Goal: Contribute content: Add original content to the website for others to see

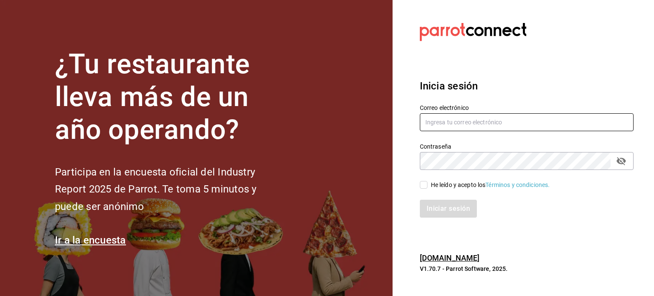
type input "[EMAIL_ADDRESS][DOMAIN_NAME]"
click at [422, 184] on input "He leído y acepto los Términos y condiciones." at bounding box center [424, 185] width 8 height 8
checkbox input "true"
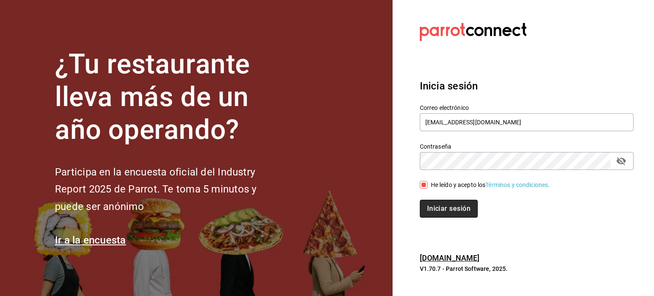
click at [431, 208] on button "Iniciar sesión" at bounding box center [449, 209] width 58 height 18
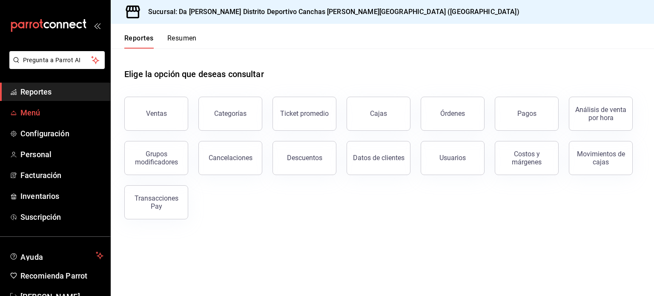
click at [50, 109] on span "Menú" at bounding box center [61, 112] width 83 height 11
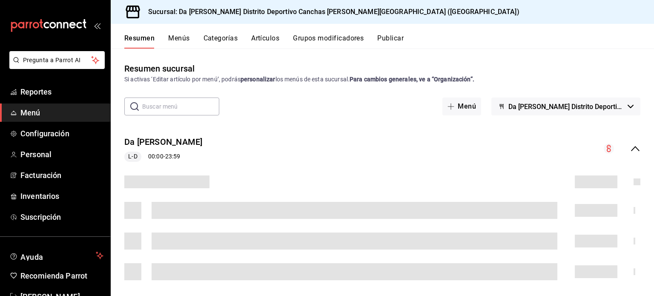
click at [270, 40] on button "Artículos" at bounding box center [265, 41] width 28 height 14
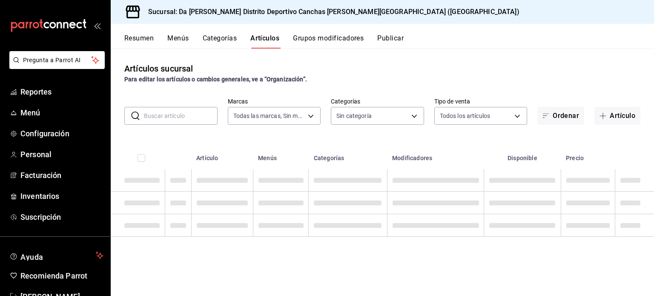
type input "34f83491-3ce3-499e-b850-bffbd5fa3fa9"
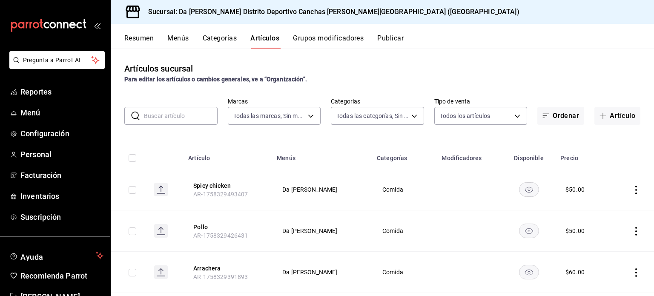
type input "c943f35c-dcb4-4970-abed-6c5682d536d2,92ef104b-130c-4992-8886-53fb891d00fe,8041f…"
click at [600, 114] on span "button" at bounding box center [604, 115] width 10 height 7
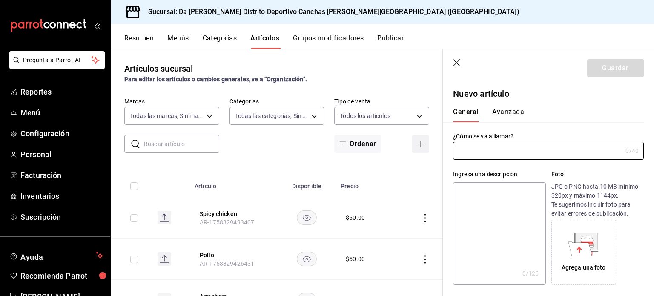
type input "AR-1758396769597"
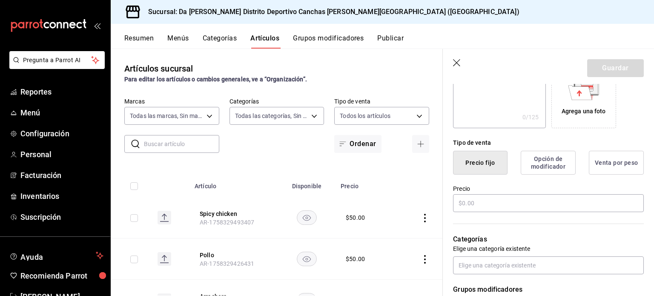
scroll to position [157, 0]
type input "Alternativo"
click at [503, 201] on input "text" at bounding box center [548, 203] width 191 height 18
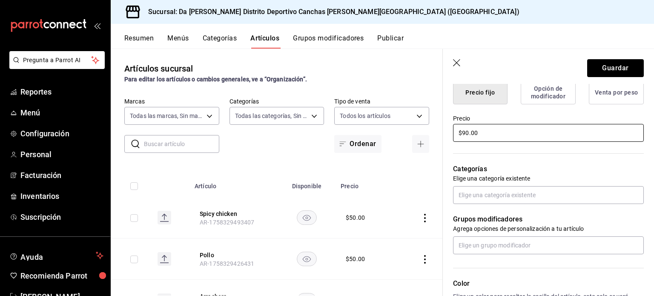
scroll to position [226, 0]
type input "$90.00"
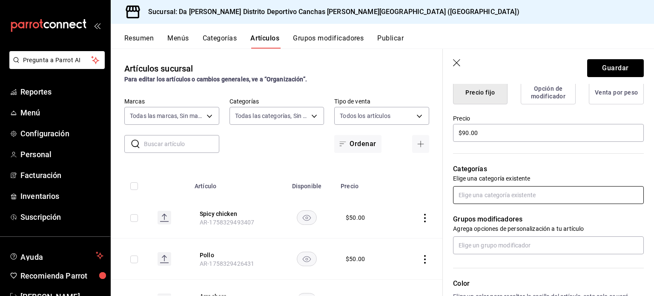
click at [506, 187] on input "text" at bounding box center [548, 195] width 191 height 18
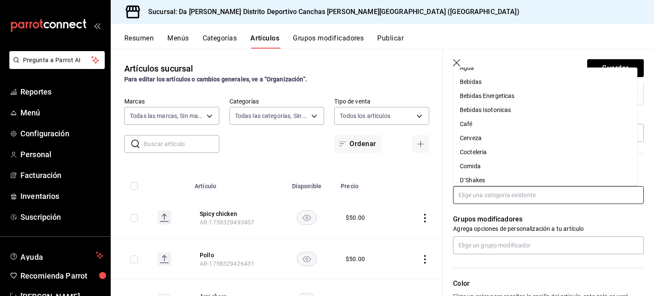
scroll to position [11, 0]
click at [490, 149] on li "Cocteleria" at bounding box center [545, 151] width 184 height 14
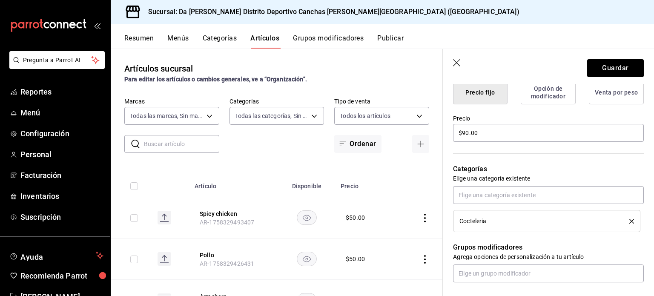
click at [530, 168] on p "Categorías" at bounding box center [548, 169] width 191 height 10
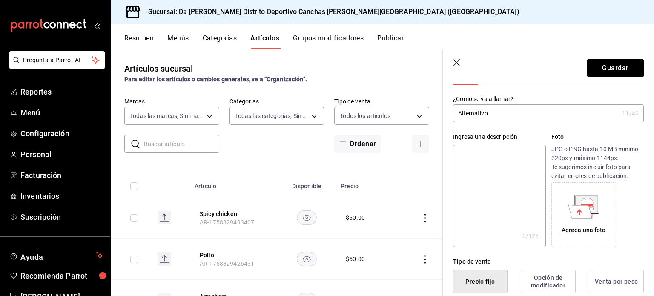
scroll to position [0, 0]
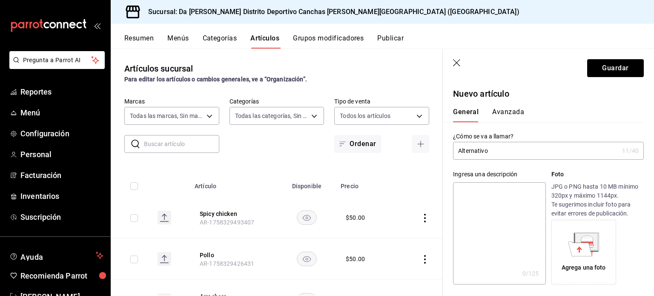
click at [512, 109] on button "Avanzada" at bounding box center [508, 115] width 32 height 14
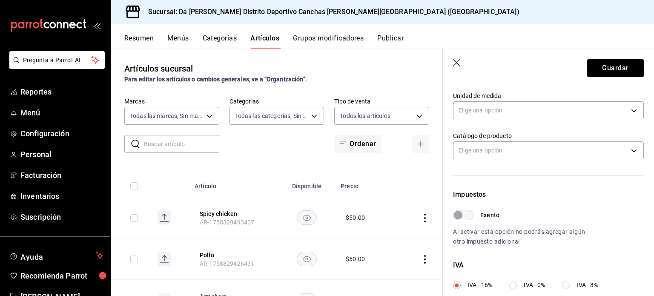
scroll to position [305, 0]
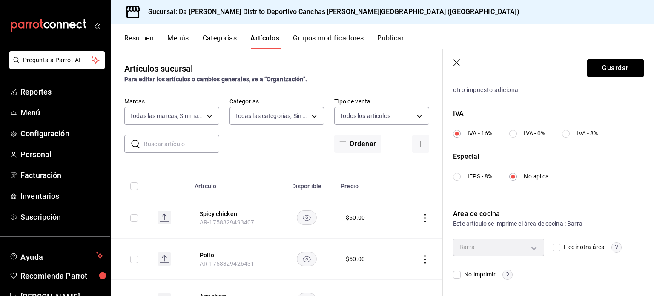
click at [474, 271] on span "No imprimir" at bounding box center [478, 274] width 34 height 9
click at [461, 271] on input "No imprimir" at bounding box center [457, 275] width 8 height 8
checkbox input "true"
click at [618, 66] on button "Guardar" at bounding box center [615, 68] width 57 height 18
